Goal: Task Accomplishment & Management: Complete application form

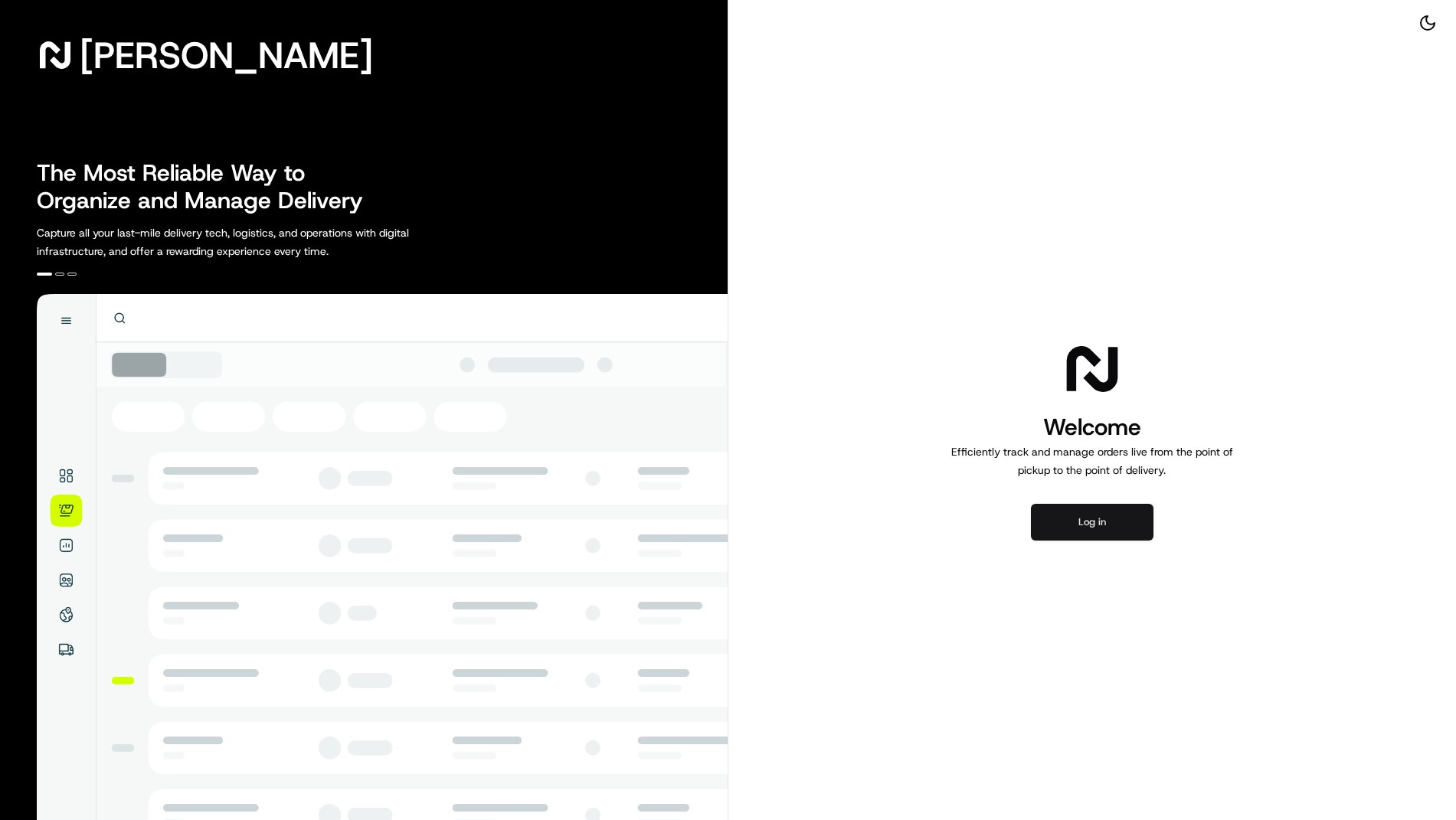
click at [1088, 517] on button "Log in" at bounding box center [1092, 521] width 123 height 37
